Goal: Information Seeking & Learning: Learn about a topic

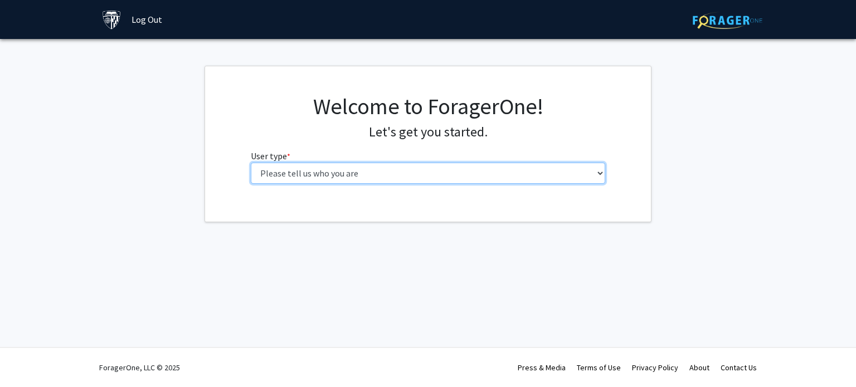
click at [406, 173] on select "Please tell us who you are Undergraduate Student Master's Student Doctoral Cand…" at bounding box center [428, 173] width 355 height 21
select select "2: masters"
click at [251, 163] on select "Please tell us who you are Undergraduate Student Master's Student Doctoral Cand…" at bounding box center [428, 173] width 355 height 21
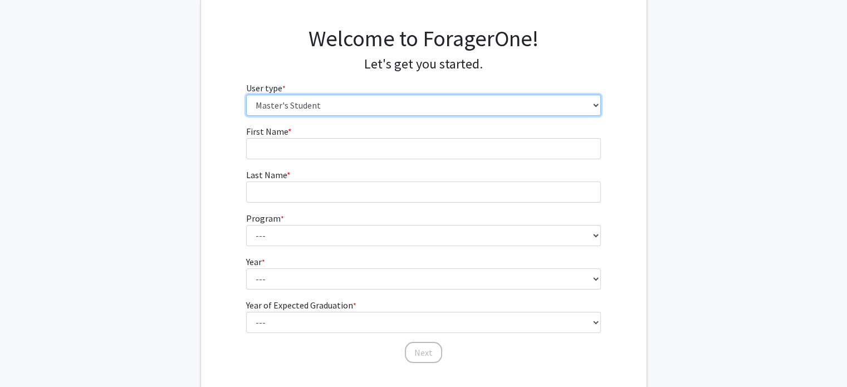
scroll to position [57, 0]
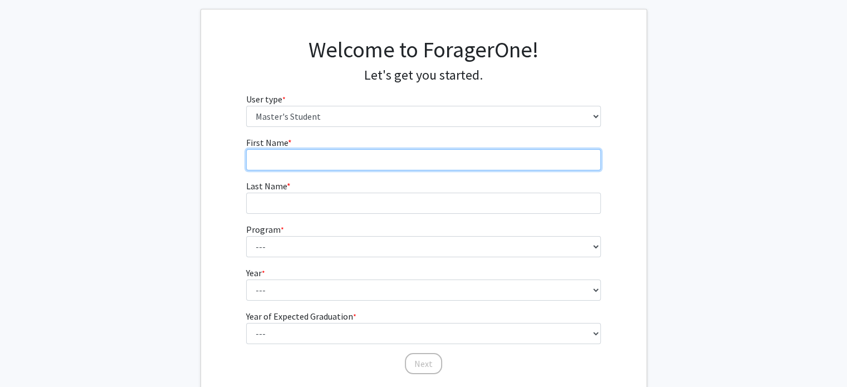
click at [318, 160] on input "First Name * required" at bounding box center [423, 159] width 355 height 21
type input "[PERSON_NAME]"
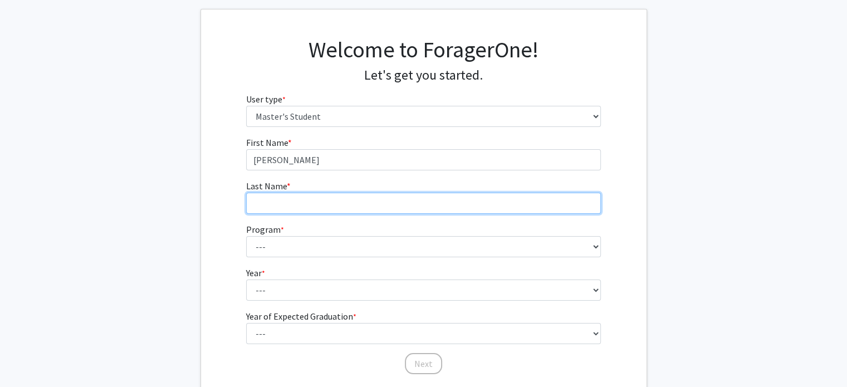
click at [315, 196] on input "Last Name * required" at bounding box center [423, 203] width 355 height 21
type input "[DEMOGRAPHIC_DATA]"
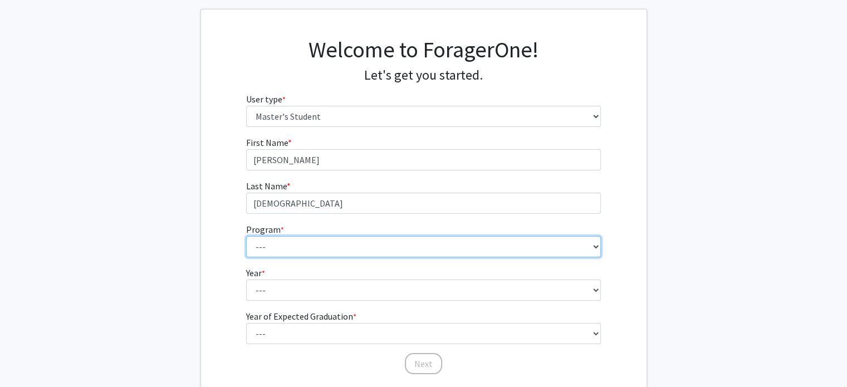
click at [311, 242] on select "--- Anatomy Education Applied and Computational Mathematics Applied Biomedical …" at bounding box center [423, 246] width 355 height 21
select select "21: 13"
click at [246, 236] on select "--- Anatomy Education Applied and Computational Mathematics Applied Biomedical …" at bounding box center [423, 246] width 355 height 21
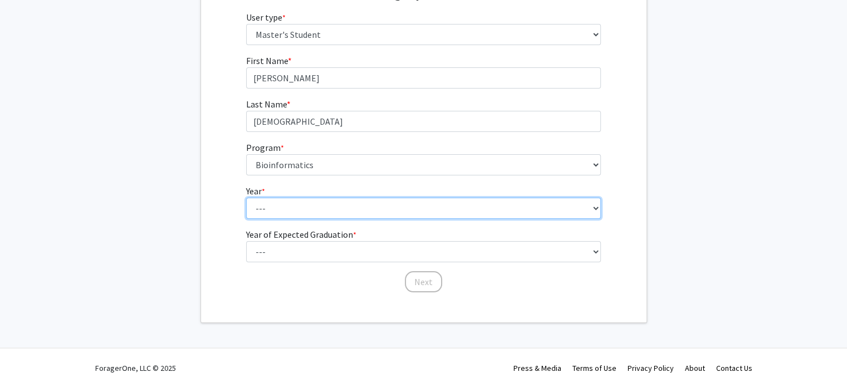
click at [322, 209] on select "--- First Year Second Year" at bounding box center [423, 208] width 355 height 21
select select "1: first_year"
click at [246, 198] on select "--- First Year Second Year" at bounding box center [423, 208] width 355 height 21
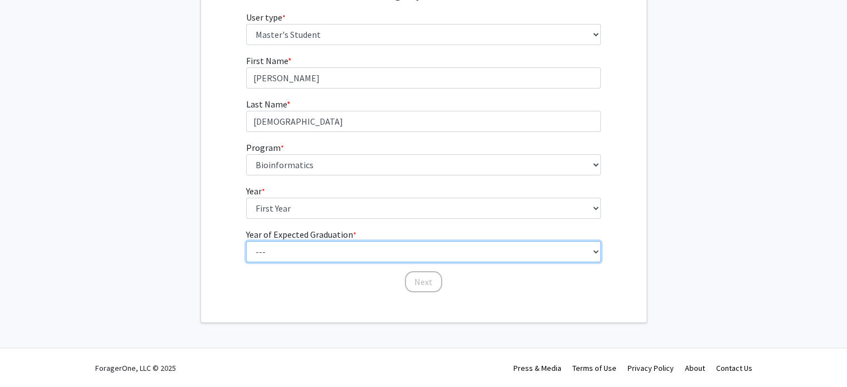
click at [315, 256] on select "--- 2025 2026 2027 2028 2029 2030 2031 2032 2033 2034" at bounding box center [423, 251] width 355 height 21
select select "3: 2027"
click at [246, 241] on select "--- 2025 2026 2027 2028 2029 2030 2031 2032 2033 2034" at bounding box center [423, 251] width 355 height 21
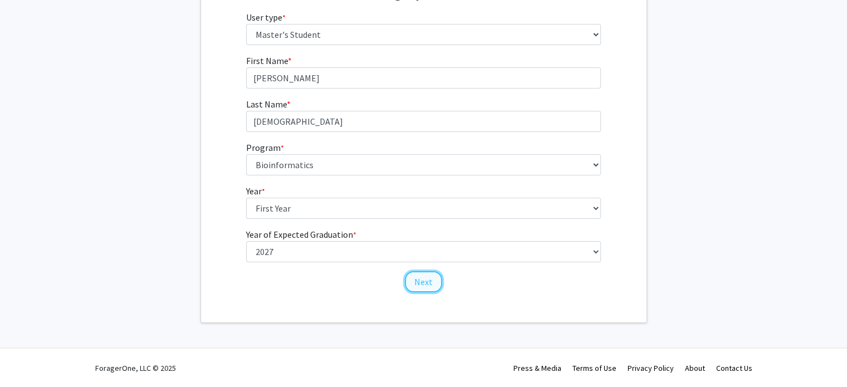
click at [424, 277] on button "Next" at bounding box center [423, 281] width 37 height 21
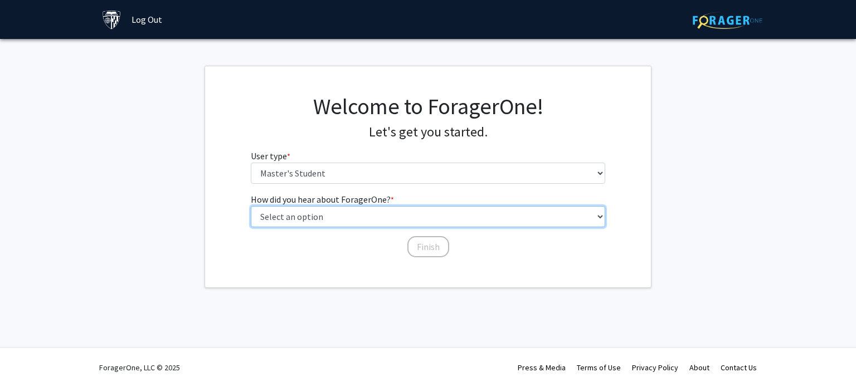
click at [330, 220] on select "Select an option Peer/student recommendation Faculty/staff recommendation Unive…" at bounding box center [428, 216] width 355 height 21
select select "1: peer_recommendation"
click at [251, 206] on select "Select an option Peer/student recommendation Faculty/staff recommendation Unive…" at bounding box center [428, 216] width 355 height 21
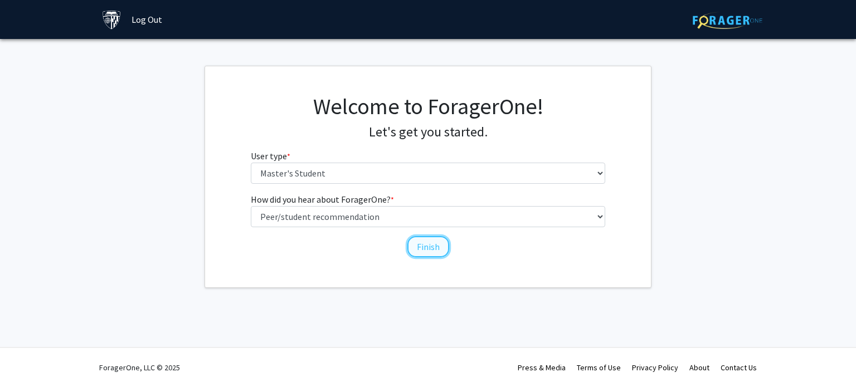
click at [430, 252] on button "Finish" at bounding box center [428, 246] width 42 height 21
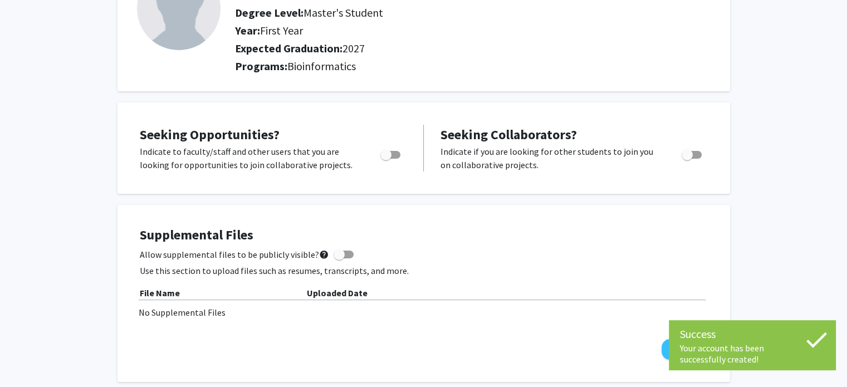
scroll to position [111, 0]
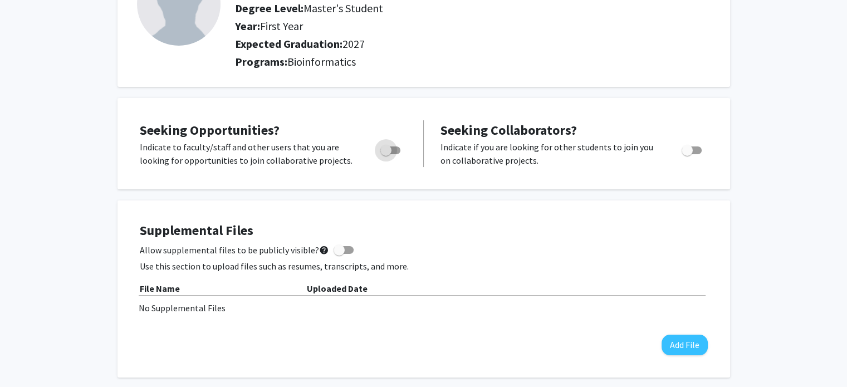
click at [392, 144] on label "Toggle" at bounding box center [388, 150] width 25 height 13
click at [386, 154] on input "Are you actively seeking opportunities?" at bounding box center [386, 154] width 1 height 1
checkbox input "true"
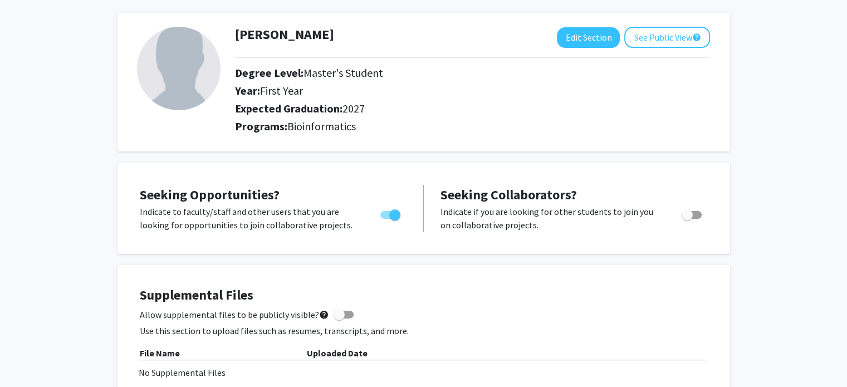
scroll to position [0, 0]
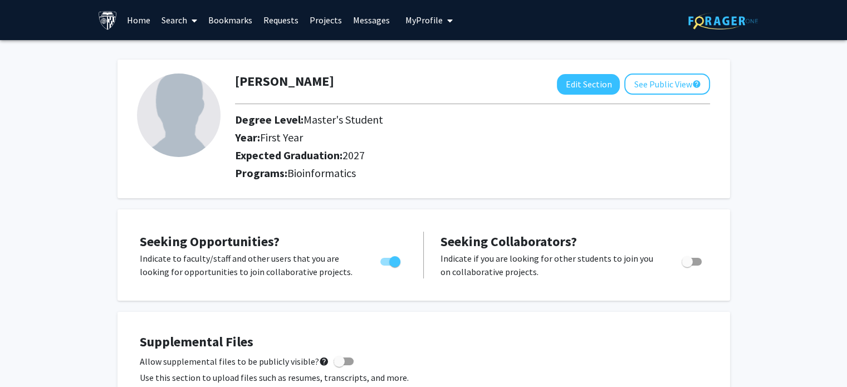
click at [181, 21] on link "Search" at bounding box center [179, 20] width 47 height 39
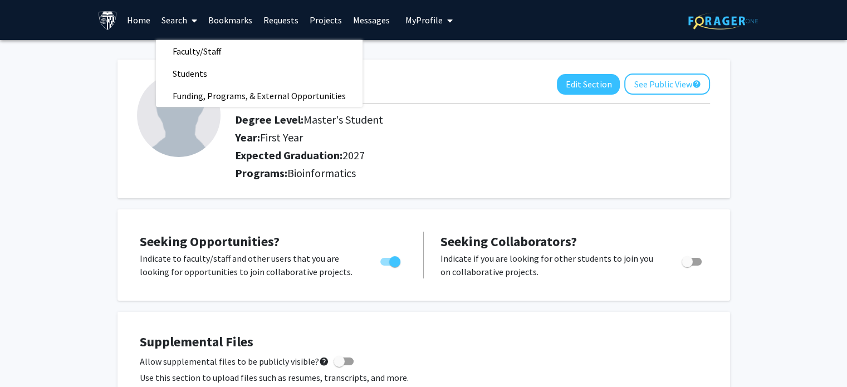
click at [181, 21] on link "Search" at bounding box center [179, 20] width 47 height 39
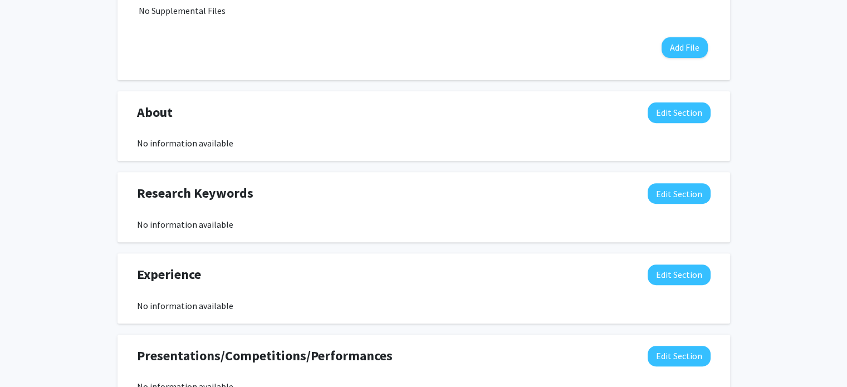
scroll to position [409, 0]
click at [674, 116] on button "Edit Section" at bounding box center [679, 112] width 63 height 21
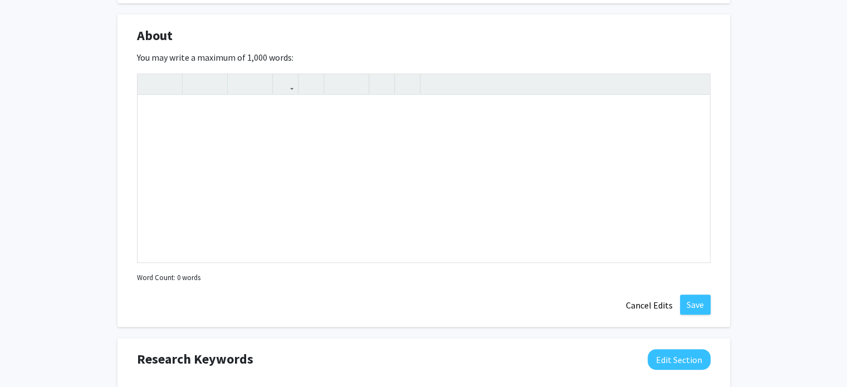
scroll to position [486, 0]
click at [742, 124] on div "[PERSON_NAME] Edit Section See Public View help Degree Level: Master's Student …" at bounding box center [423, 161] width 847 height 1215
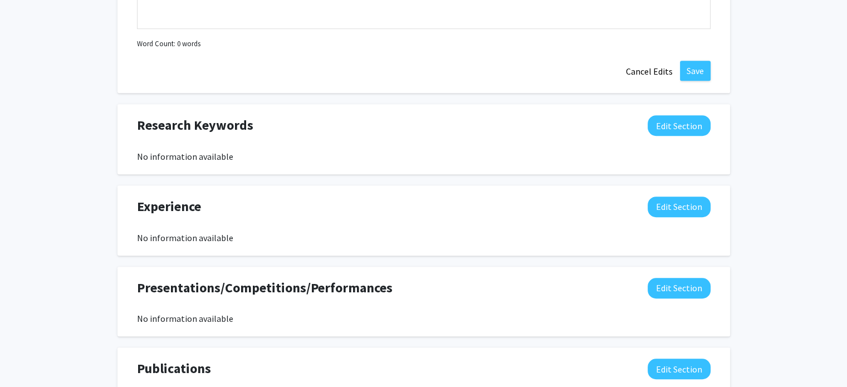
scroll to position [721, 0]
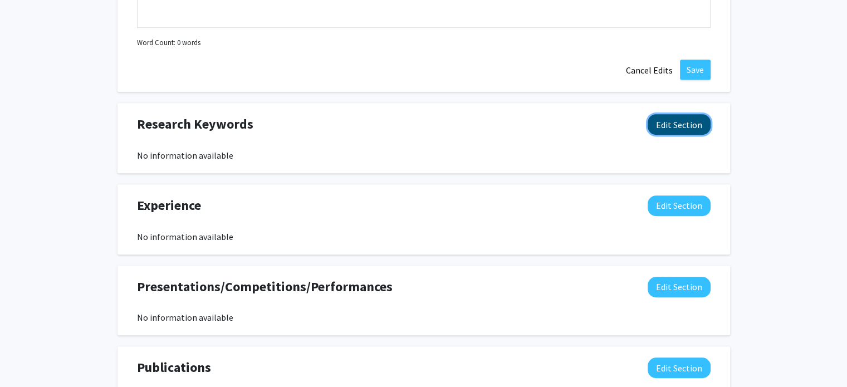
click at [681, 115] on button "Edit Section" at bounding box center [679, 124] width 63 height 21
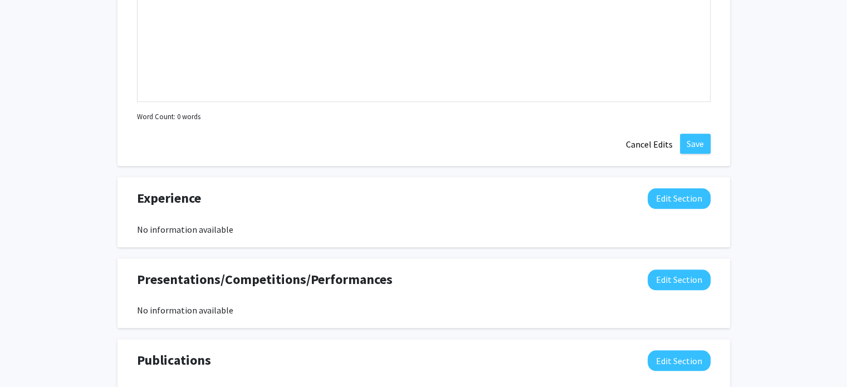
scroll to position [972, 0]
click at [687, 198] on button "Edit Section" at bounding box center [679, 198] width 63 height 21
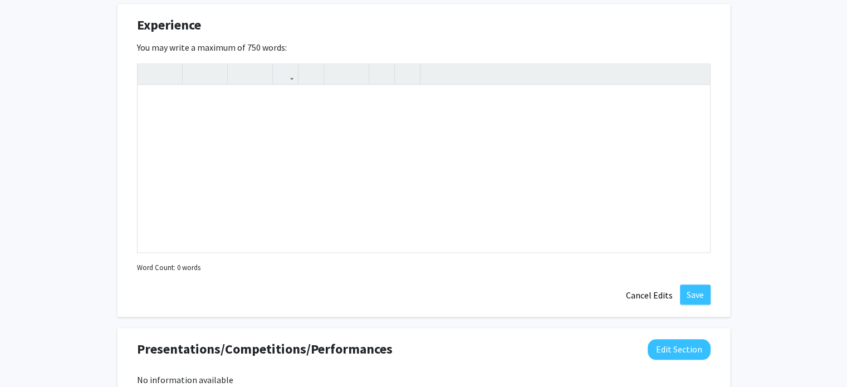
scroll to position [1147, 0]
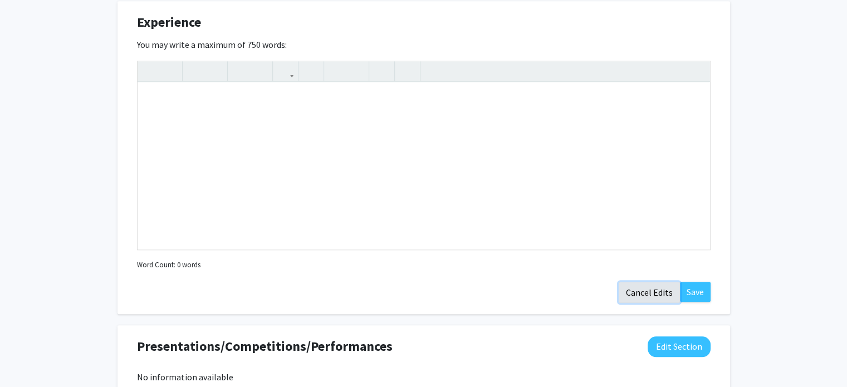
click at [649, 292] on button "Cancel Edits" at bounding box center [649, 292] width 61 height 21
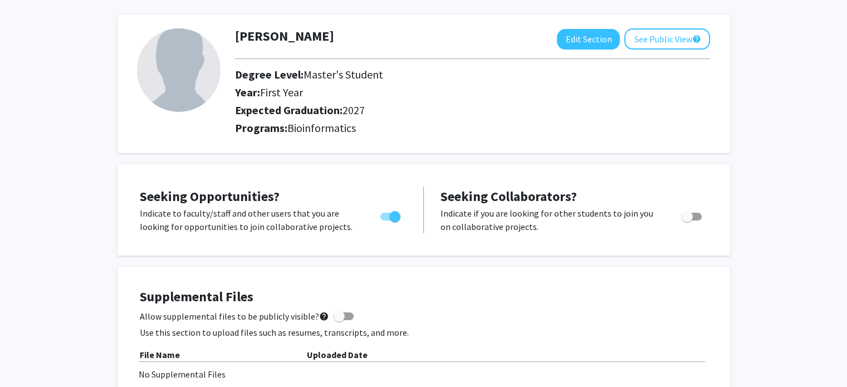
scroll to position [0, 0]
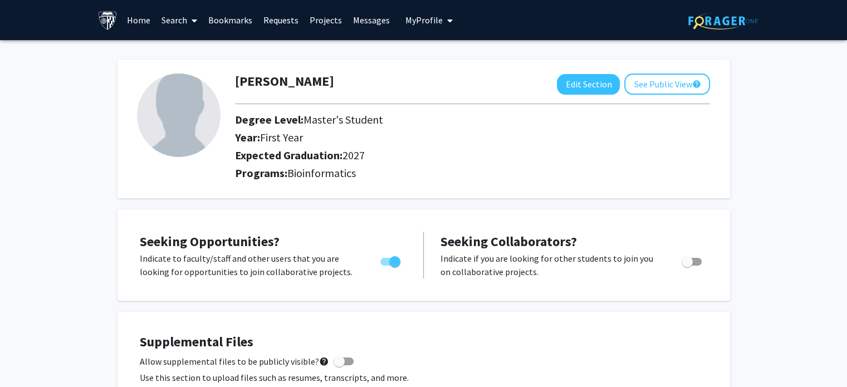
click at [330, 21] on link "Projects" at bounding box center [325, 20] width 43 height 39
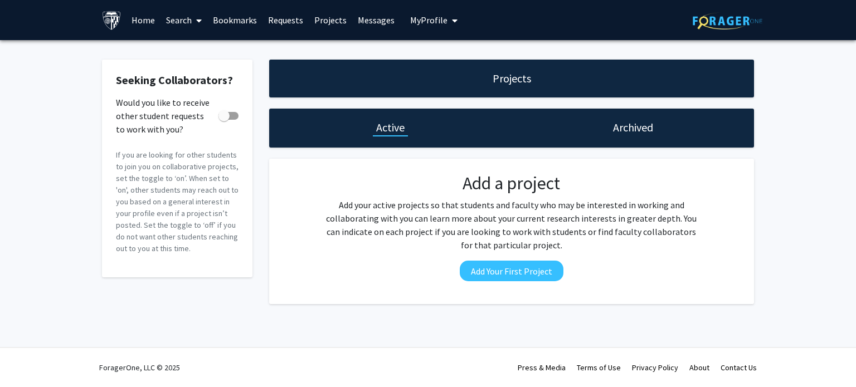
click at [182, 11] on link "Search" at bounding box center [183, 20] width 47 height 39
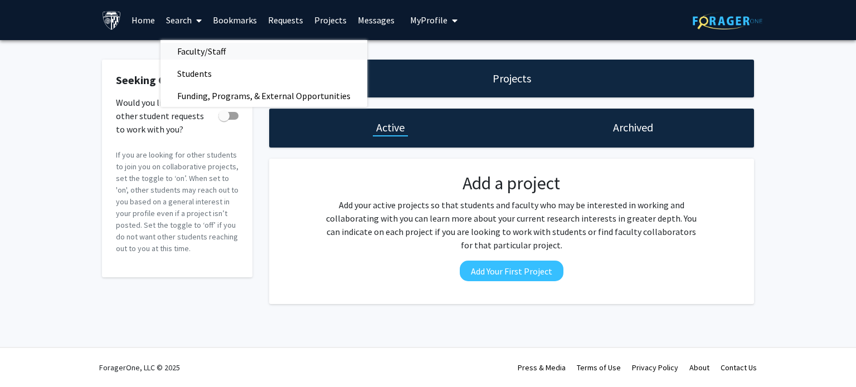
click at [194, 49] on span "Faculty/Staff" at bounding box center [201, 51] width 82 height 22
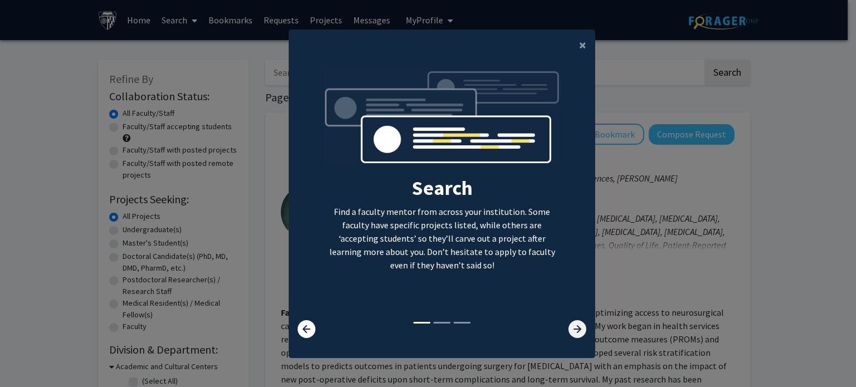
click at [571, 335] on icon at bounding box center [577, 329] width 18 height 18
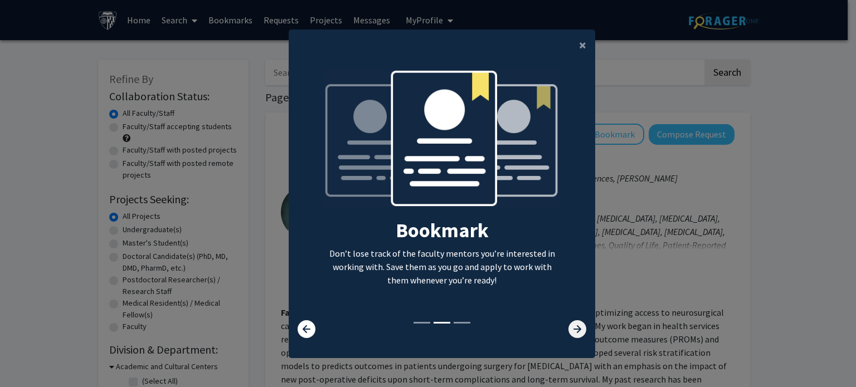
click at [571, 335] on icon at bounding box center [577, 329] width 18 height 18
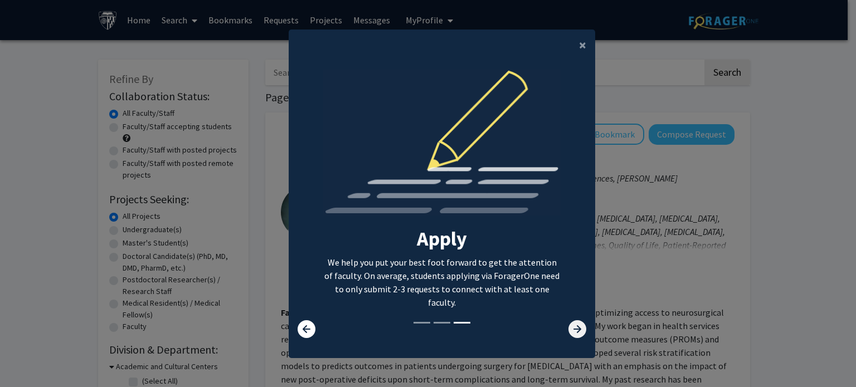
click at [571, 335] on icon at bounding box center [577, 329] width 18 height 18
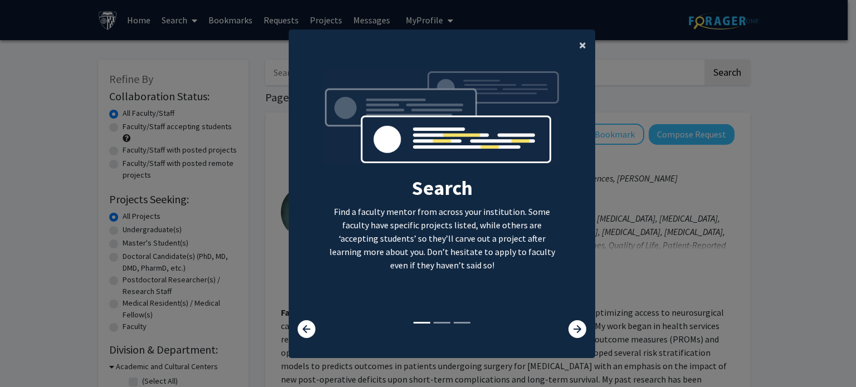
click at [579, 47] on span "×" at bounding box center [582, 44] width 7 height 17
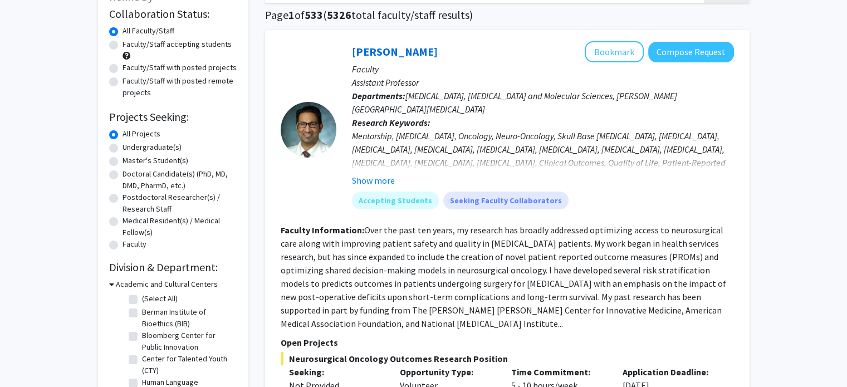
scroll to position [49, 0]
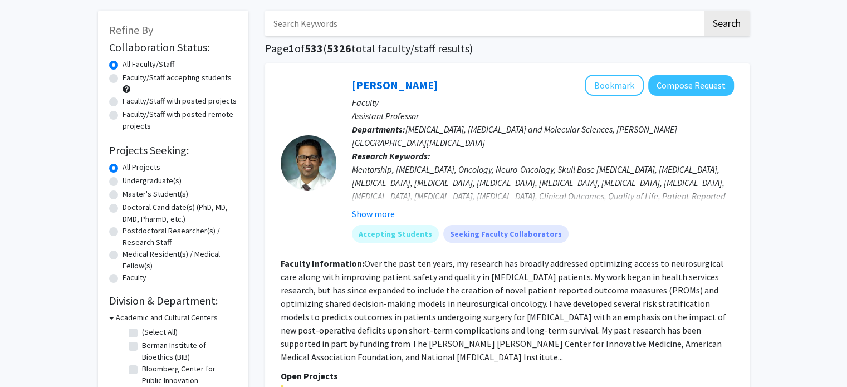
click at [123, 80] on label "Faculty/Staff accepting students" at bounding box center [177, 78] width 109 height 12
click at [123, 79] on input "Faculty/Staff accepting students" at bounding box center [126, 75] width 7 height 7
radio input "true"
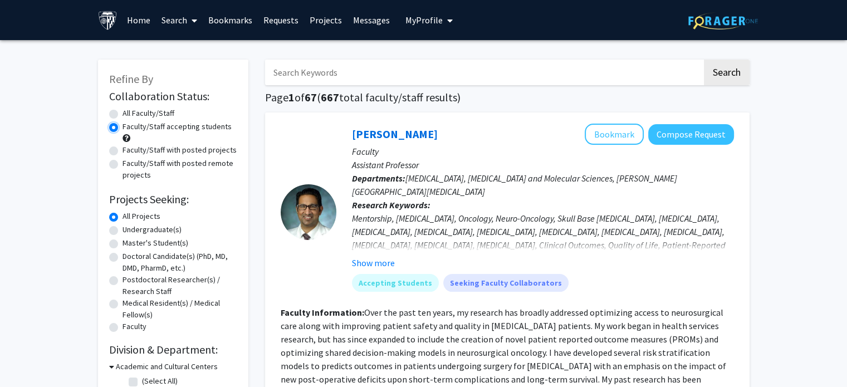
scroll to position [82, 0]
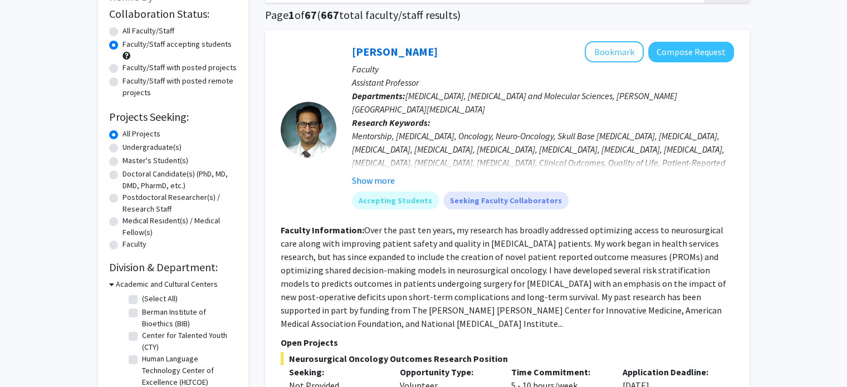
click at [123, 162] on label "Master's Student(s)" at bounding box center [156, 161] width 66 height 12
click at [123, 162] on input "Master's Student(s)" at bounding box center [126, 158] width 7 height 7
radio input "true"
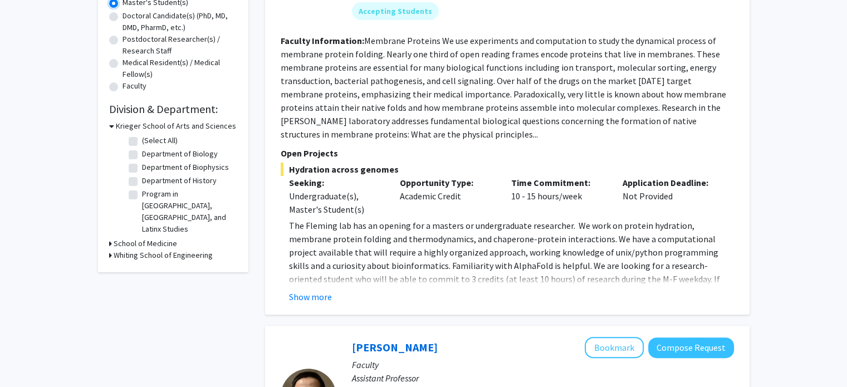
scroll to position [246, 0]
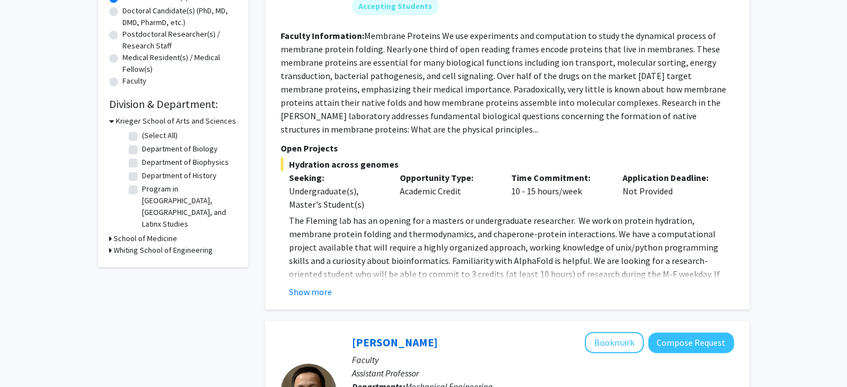
click at [118, 245] on h3 "Whiting School of Engineering" at bounding box center [163, 251] width 99 height 12
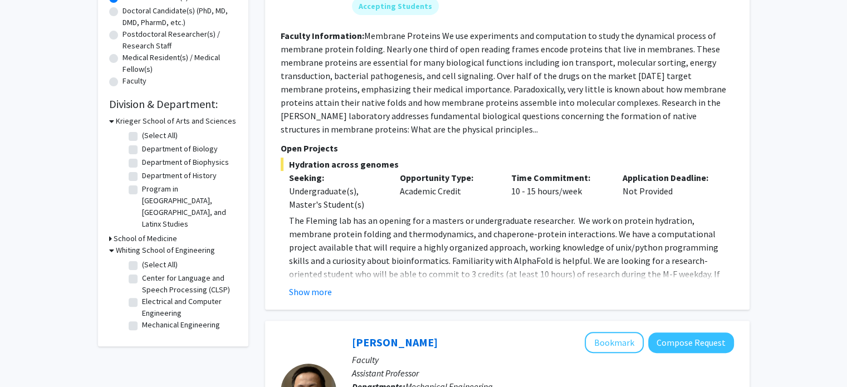
click at [158, 233] on h3 "School of Medicine" at bounding box center [146, 239] width 64 height 12
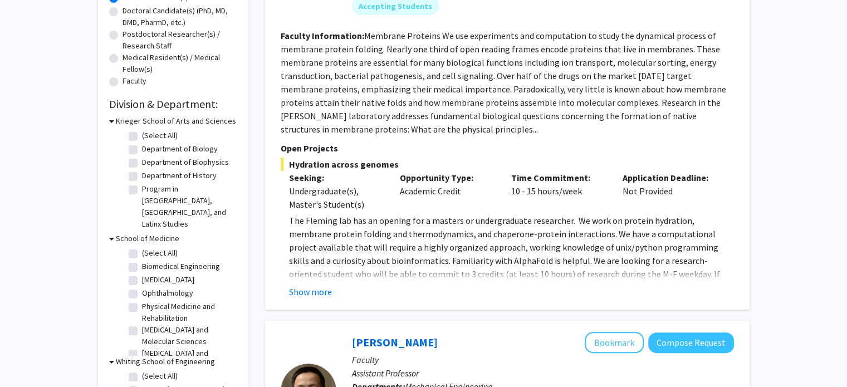
click at [142, 261] on label "Biomedical Engineering" at bounding box center [181, 267] width 78 height 12
click at [142, 261] on input "Biomedical Engineering" at bounding box center [145, 264] width 7 height 7
checkbox input "true"
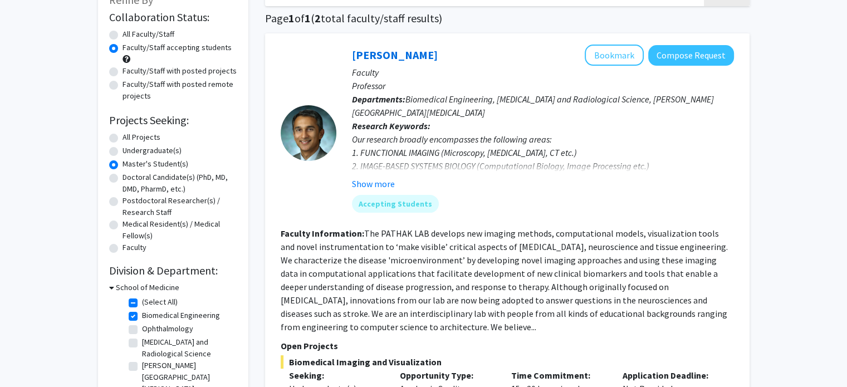
scroll to position [82, 0]
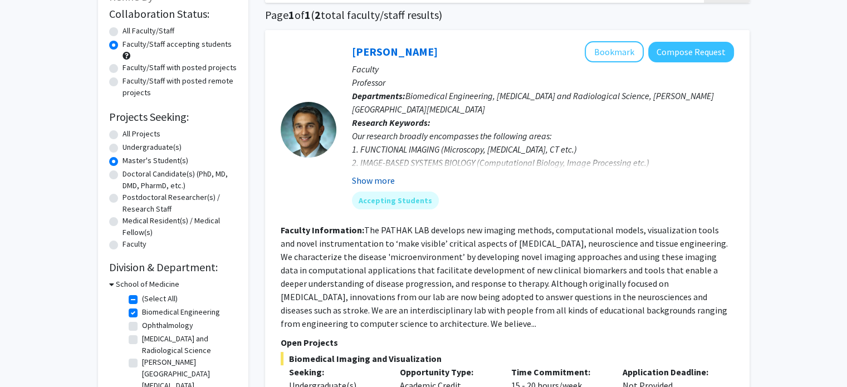
click at [386, 177] on button "Show more" at bounding box center [373, 180] width 43 height 13
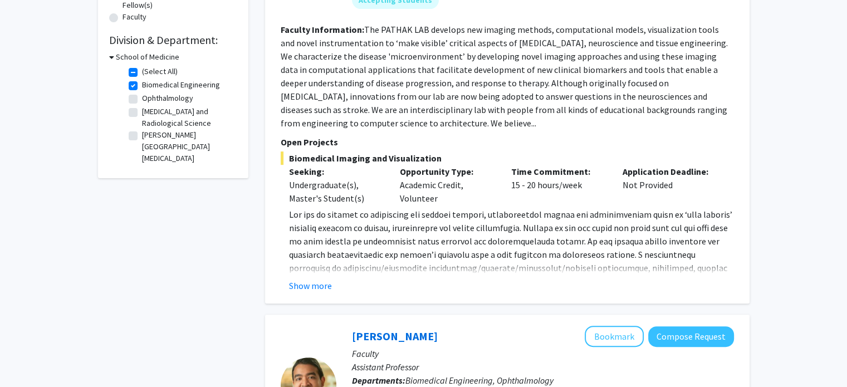
scroll to position [331, 0]
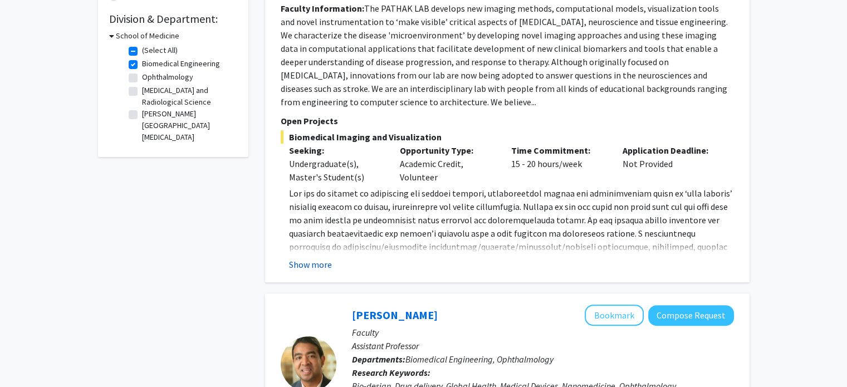
click at [308, 262] on button "Show more" at bounding box center [310, 264] width 43 height 13
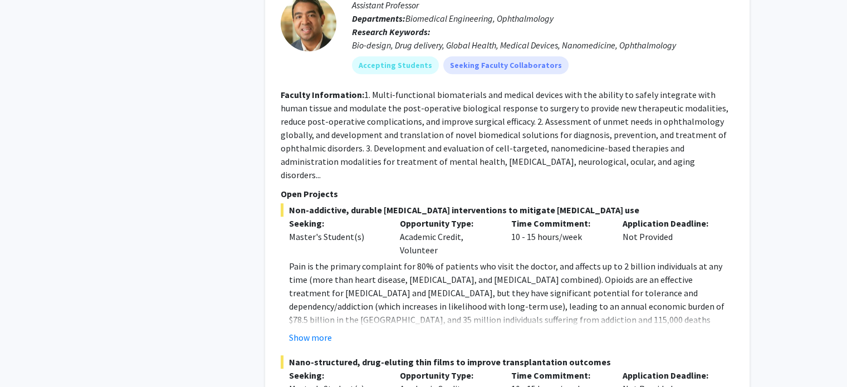
scroll to position [742, 0]
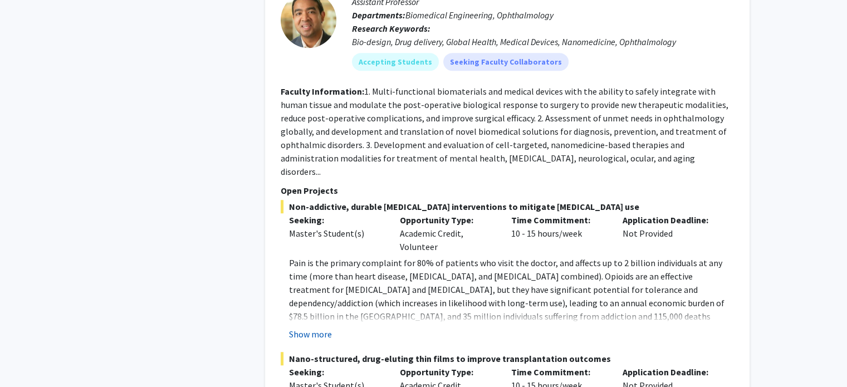
click at [325, 328] on button "Show more" at bounding box center [310, 334] width 43 height 13
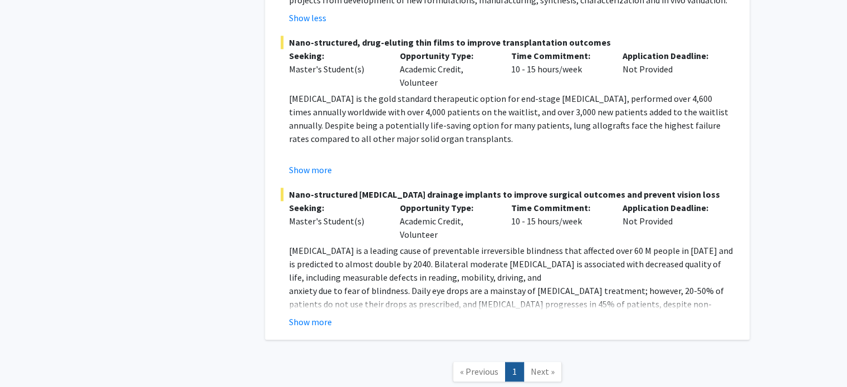
scroll to position [1208, 0]
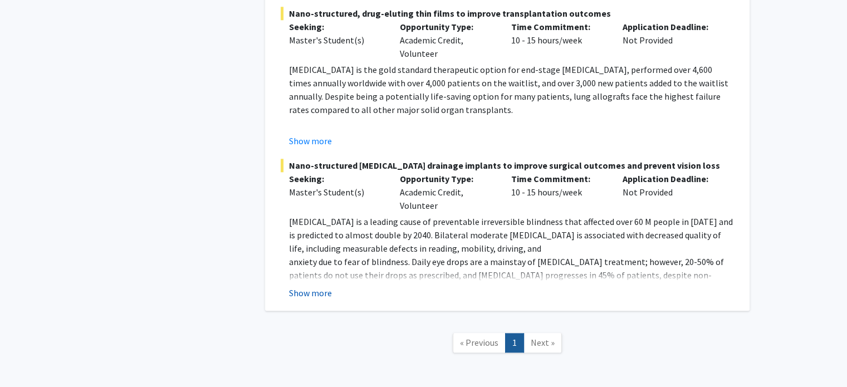
click at [324, 286] on button "Show more" at bounding box center [310, 292] width 43 height 13
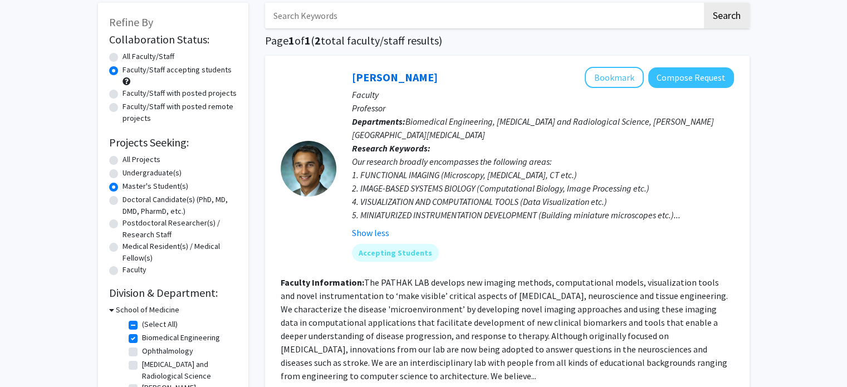
scroll to position [197, 0]
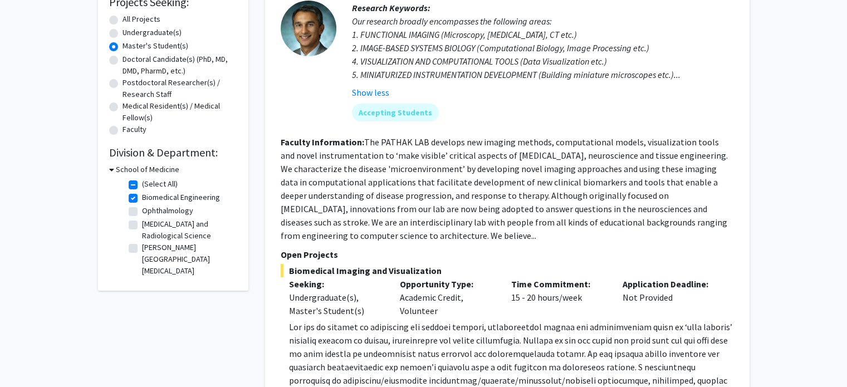
click at [142, 196] on label "Biomedical Engineering" at bounding box center [181, 198] width 78 height 12
click at [142, 196] on input "Biomedical Engineering" at bounding box center [145, 195] width 7 height 7
checkbox input "false"
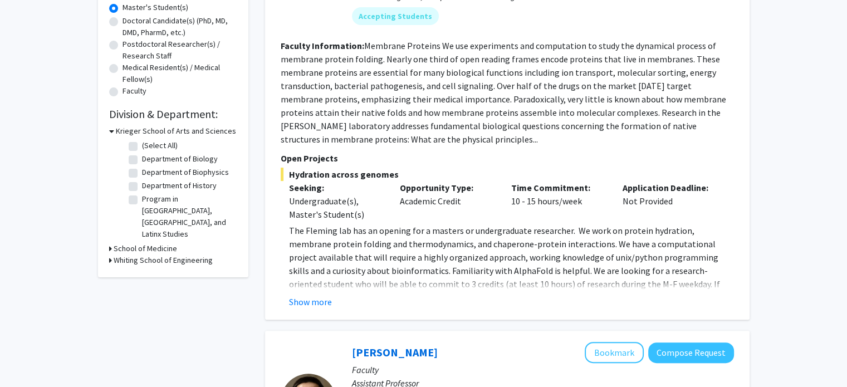
scroll to position [249, 0]
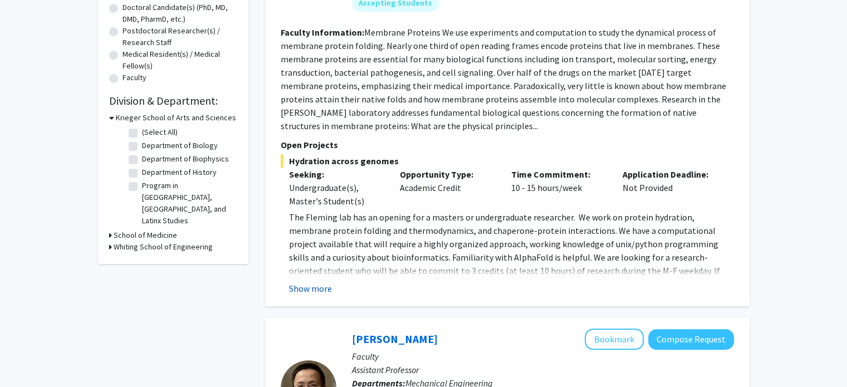
click at [305, 290] on button "Show more" at bounding box center [310, 288] width 43 height 13
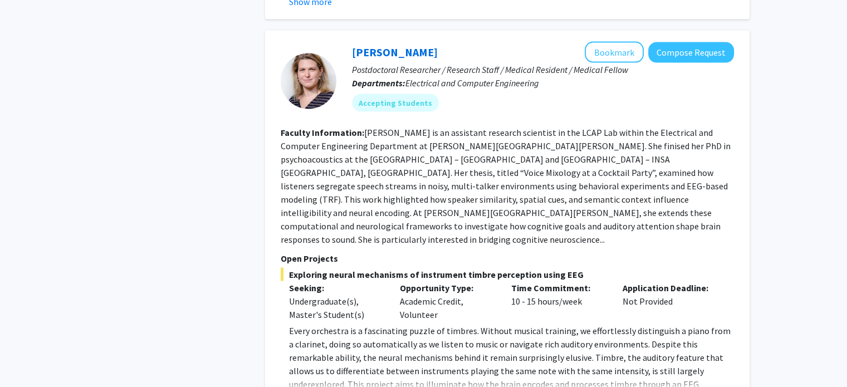
scroll to position [2206, 0]
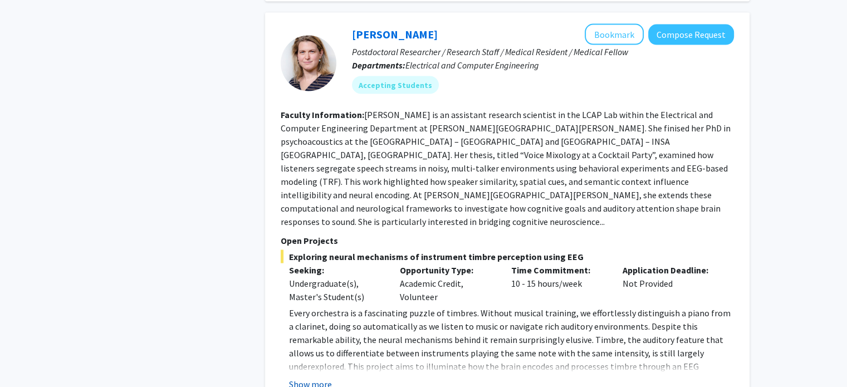
click at [319, 378] on button "Show more" at bounding box center [310, 384] width 43 height 13
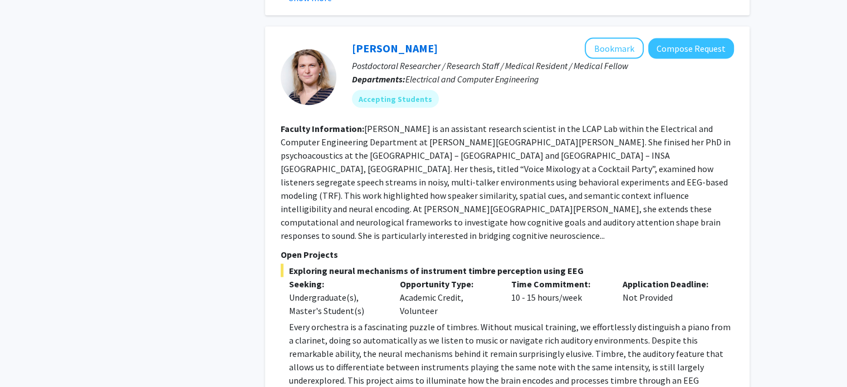
scroll to position [2194, 0]
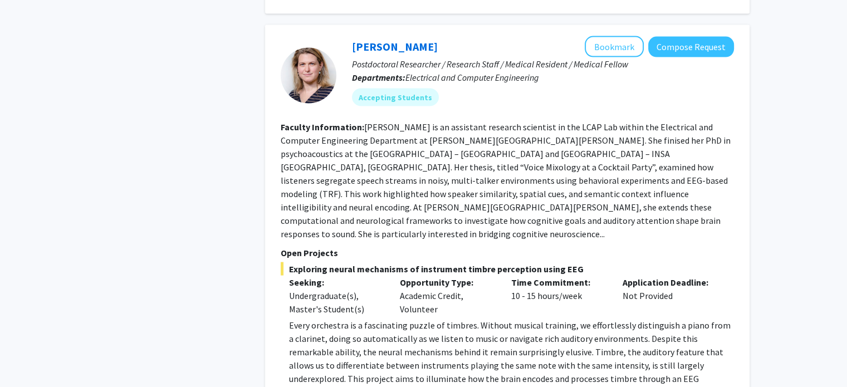
click at [541, 276] on div "Time Commitment: 10 - 15 hours/week" at bounding box center [558, 296] width 111 height 40
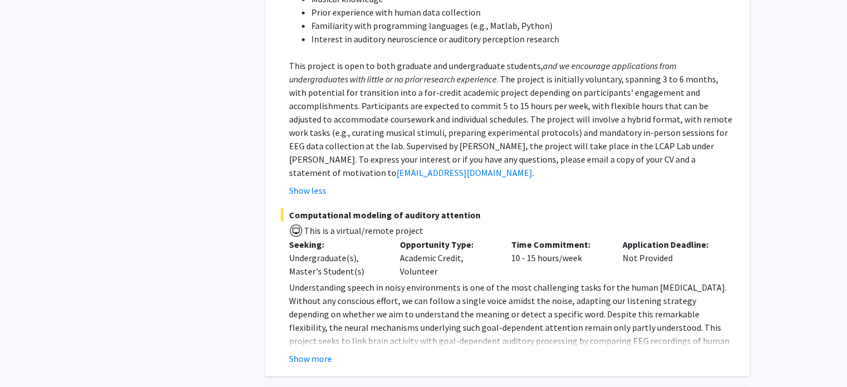
scroll to position [2751, 0]
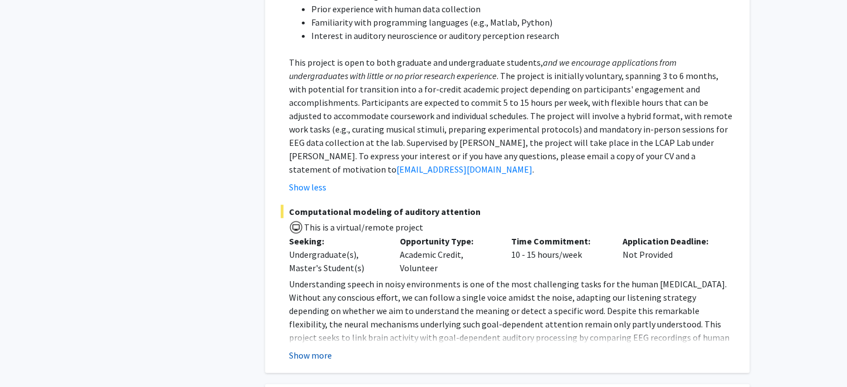
click at [330, 349] on button "Show more" at bounding box center [310, 355] width 43 height 13
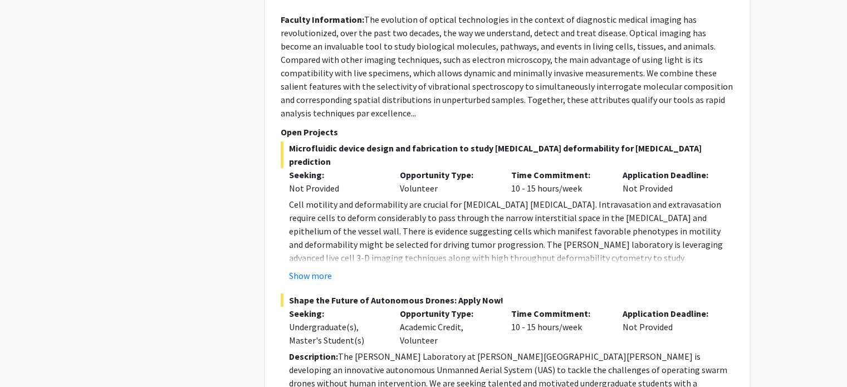
scroll to position [3660, 0]
click at [307, 268] on button "Show more" at bounding box center [310, 274] width 43 height 13
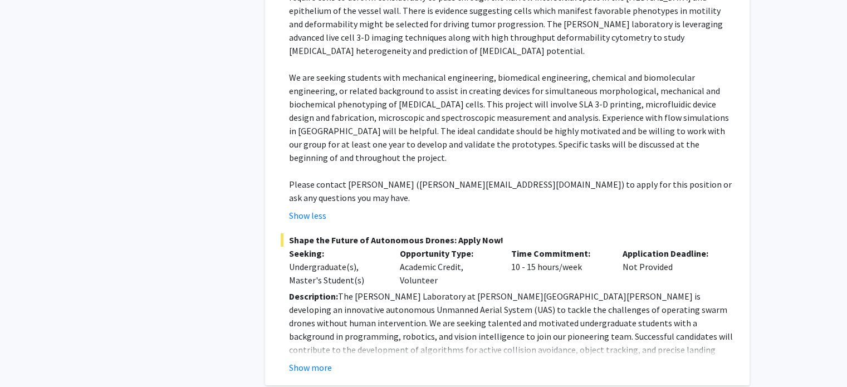
scroll to position [3881, 0]
click at [311, 360] on button "Show more" at bounding box center [310, 366] width 43 height 13
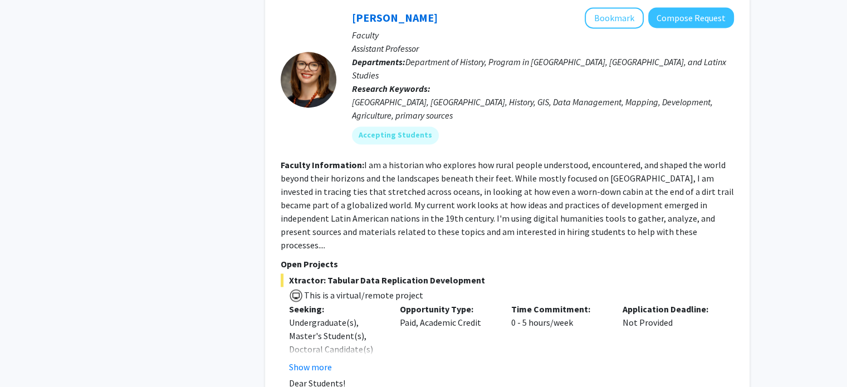
scroll to position [5826, 0]
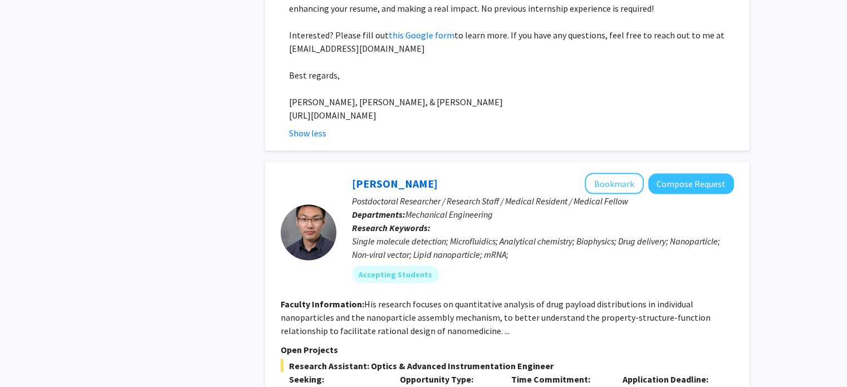
scroll to position [6449, 0]
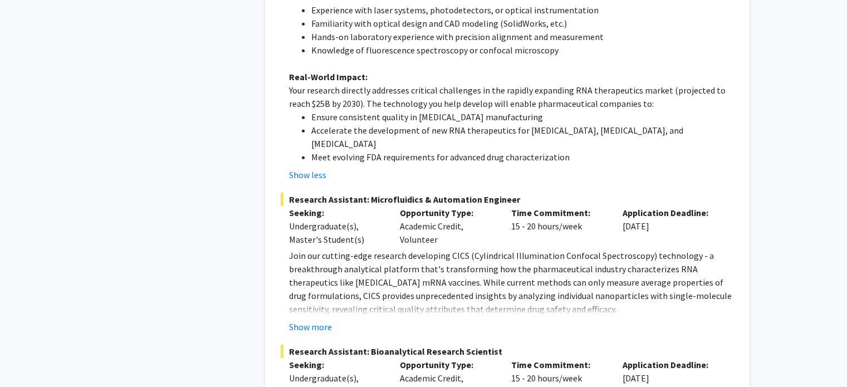
scroll to position [7142, 0]
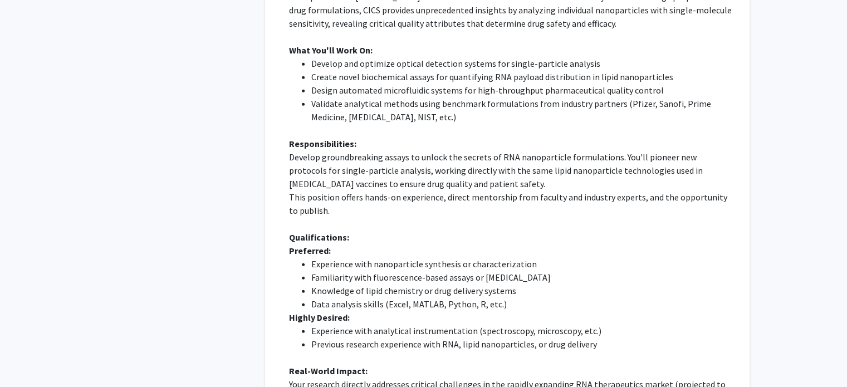
scroll to position [7580, 0]
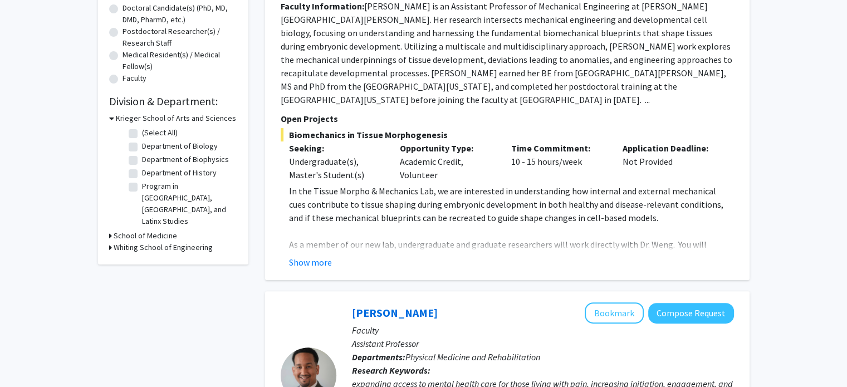
scroll to position [249, 0]
click at [319, 255] on button "Show more" at bounding box center [310, 261] width 43 height 13
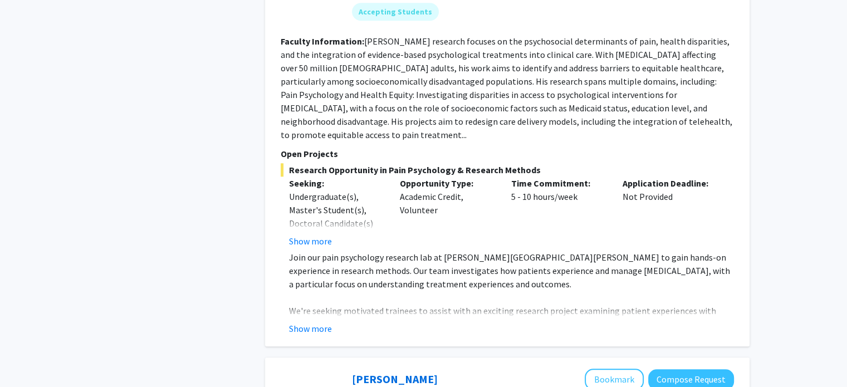
scroll to position [1029, 0]
click at [311, 321] on button "Show more" at bounding box center [310, 327] width 43 height 13
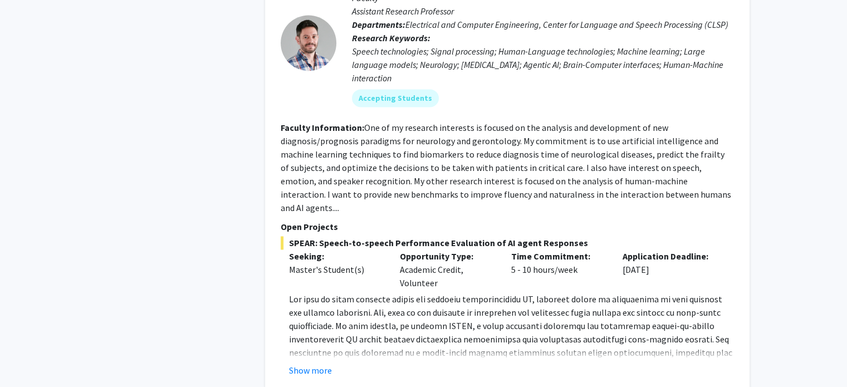
scroll to position [1629, 0]
click at [306, 363] on button "Show more" at bounding box center [310, 369] width 43 height 13
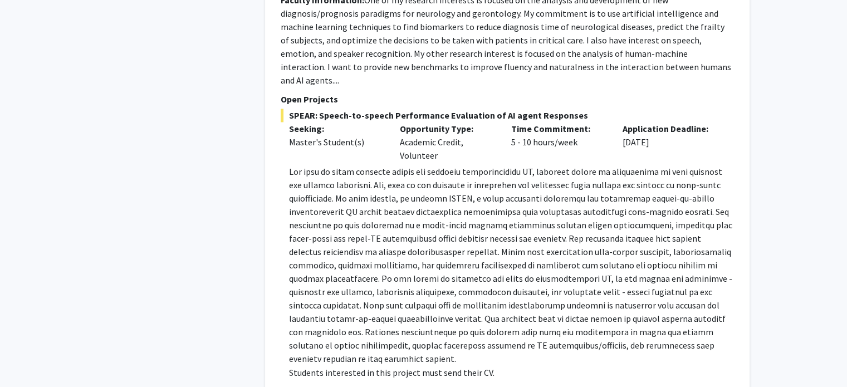
scroll to position [1775, 0]
